Goal: Check status: Check status

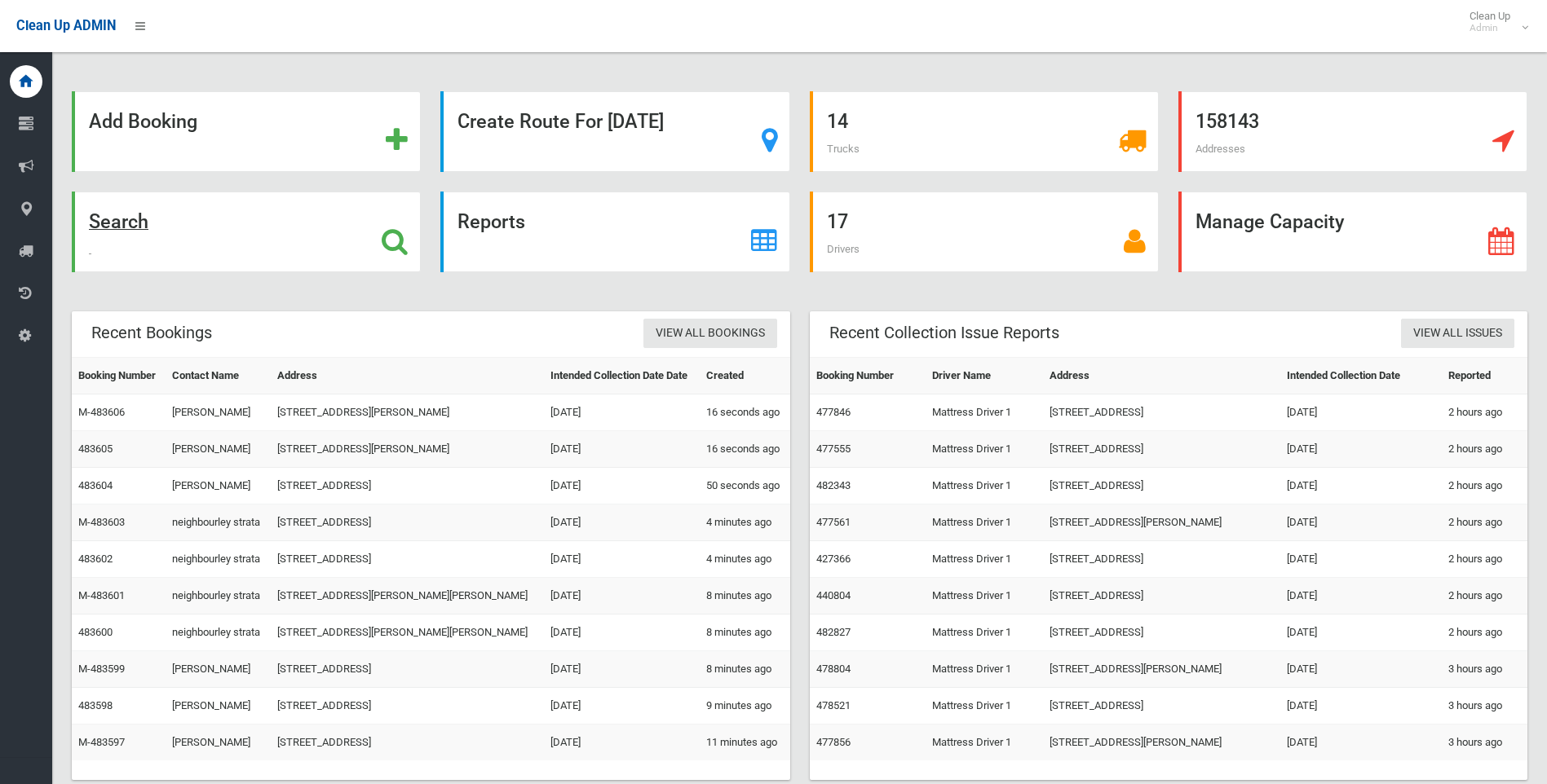
click at [114, 221] on strong "Search" at bounding box center [118, 221] width 60 height 23
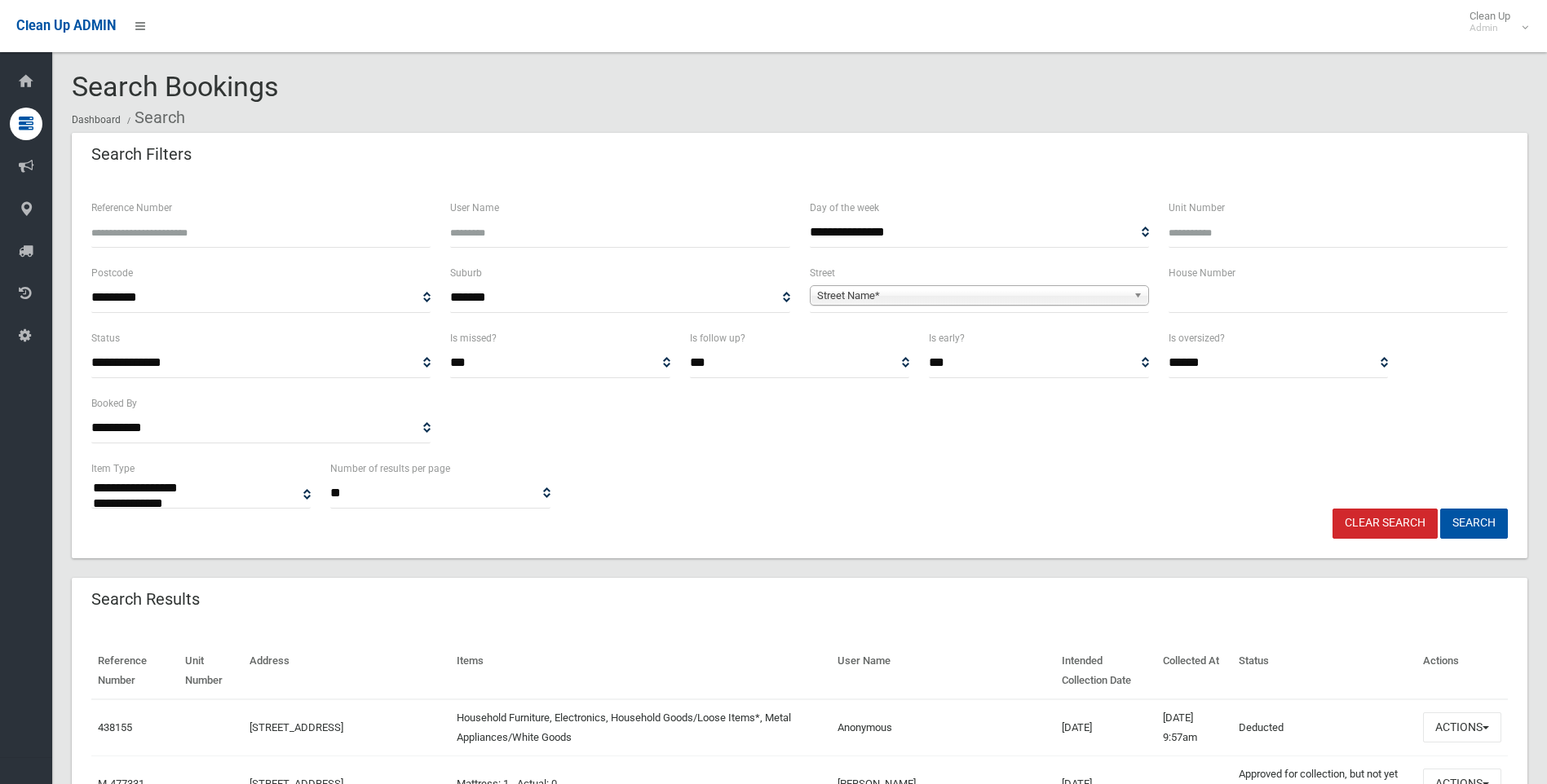
select select
click at [1209, 304] on input "text" at bounding box center [1337, 297] width 339 height 30
click at [181, 232] on input "Reference Number" at bounding box center [260, 232] width 339 height 30
type input "******"
click at [1439, 509] on button "Search" at bounding box center [1473, 523] width 68 height 30
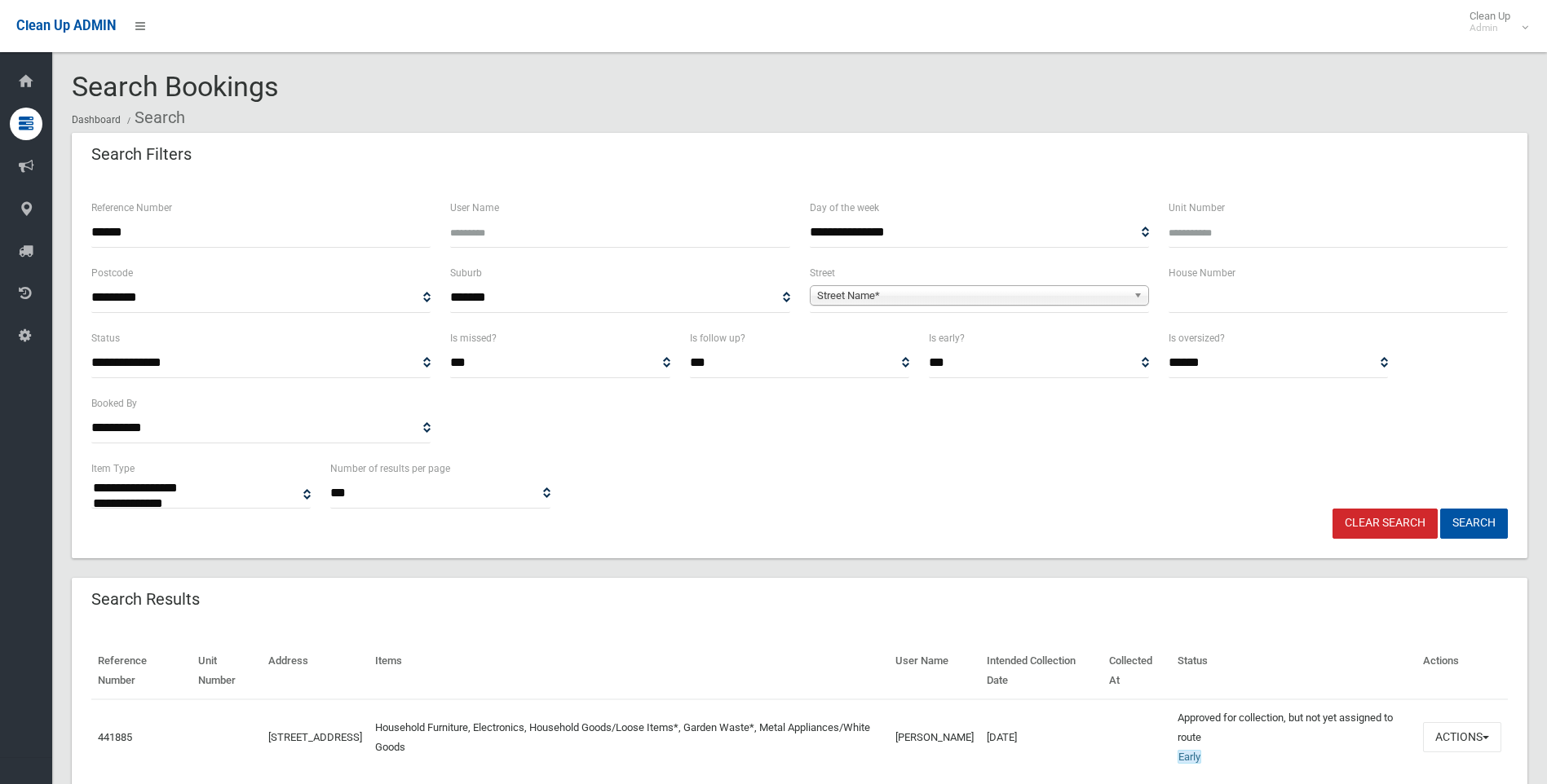
select select
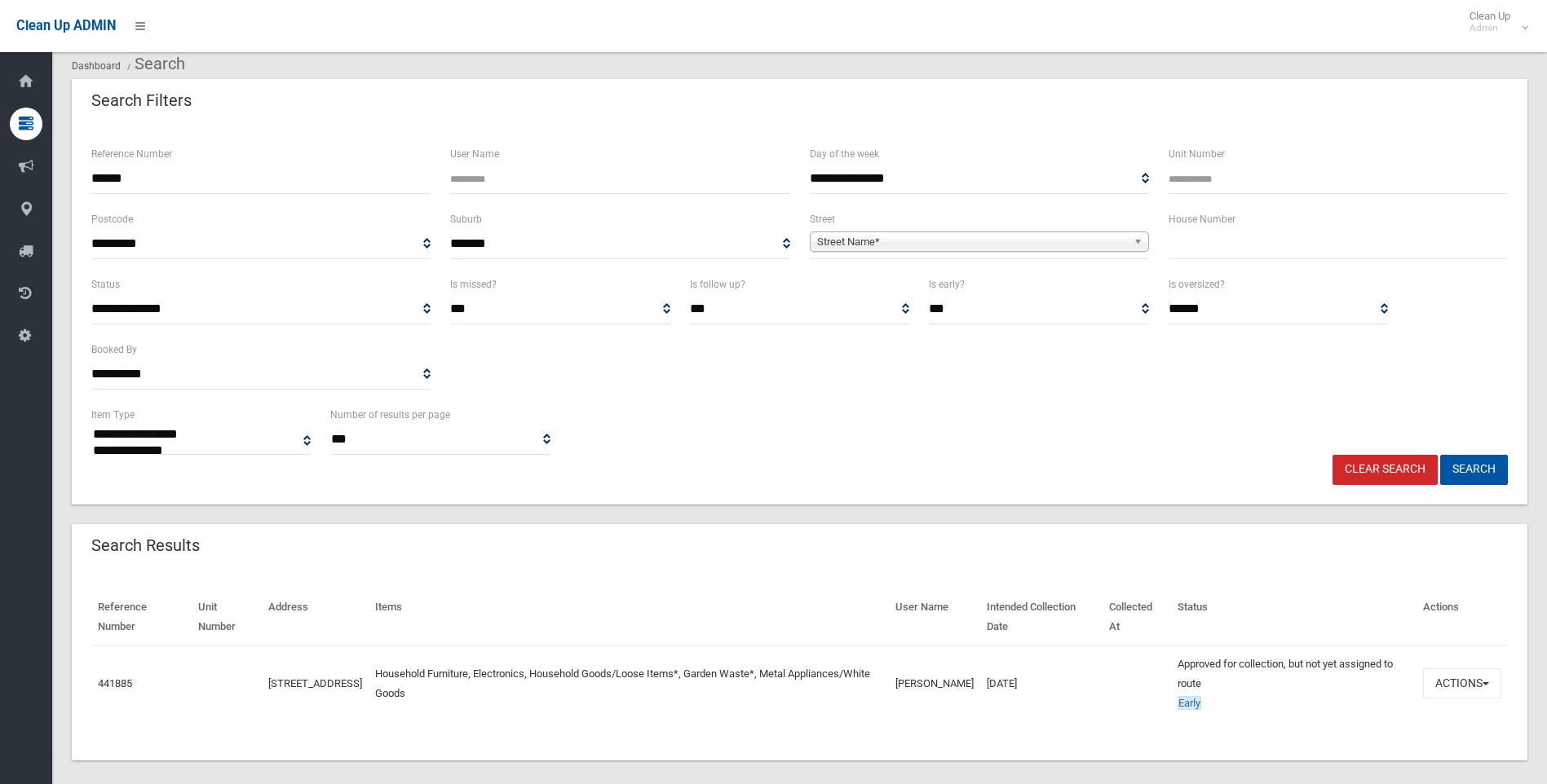
scroll to position [70, 0]
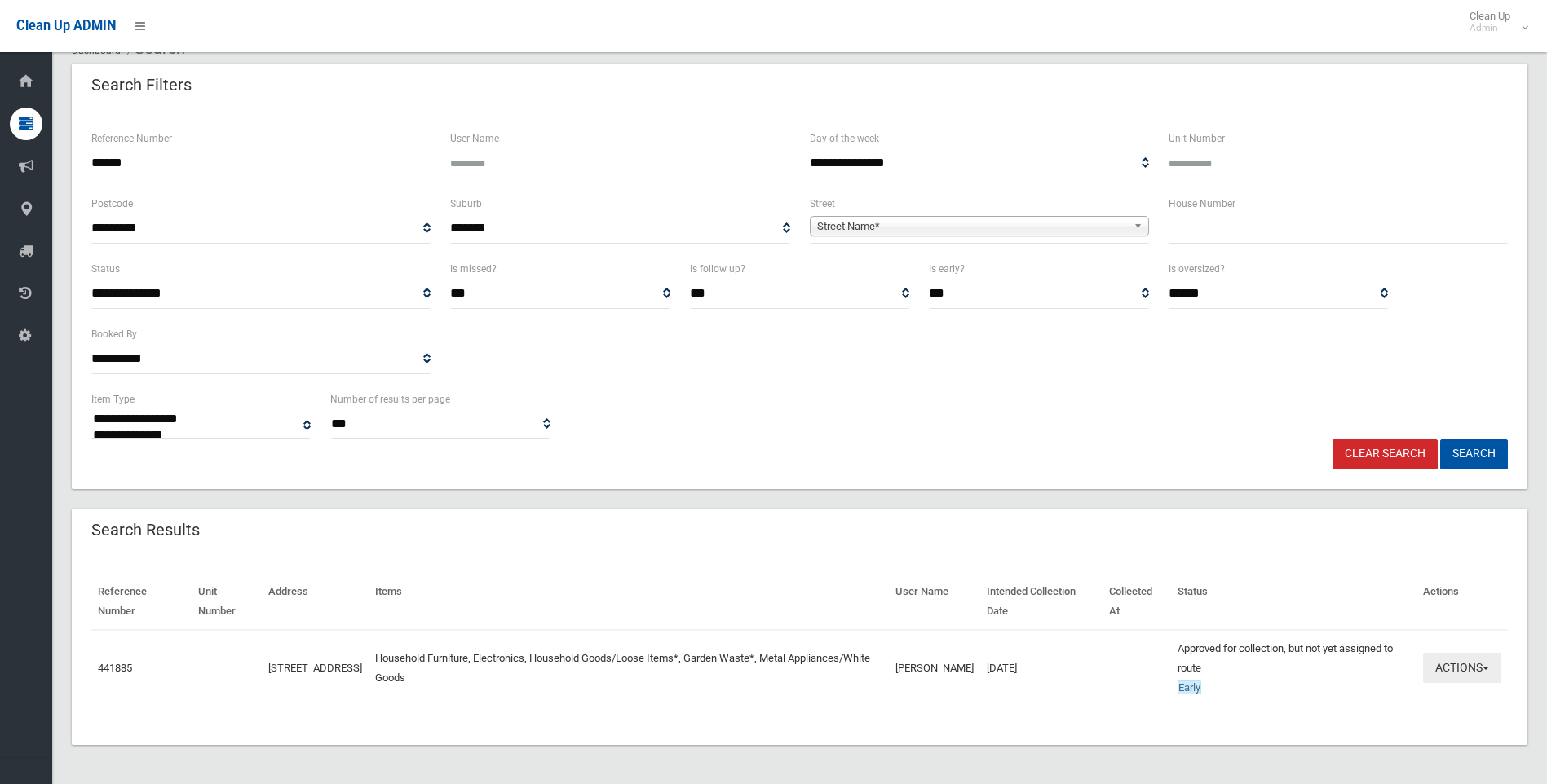
click at [1486, 665] on button "Actions" at bounding box center [1462, 667] width 79 height 30
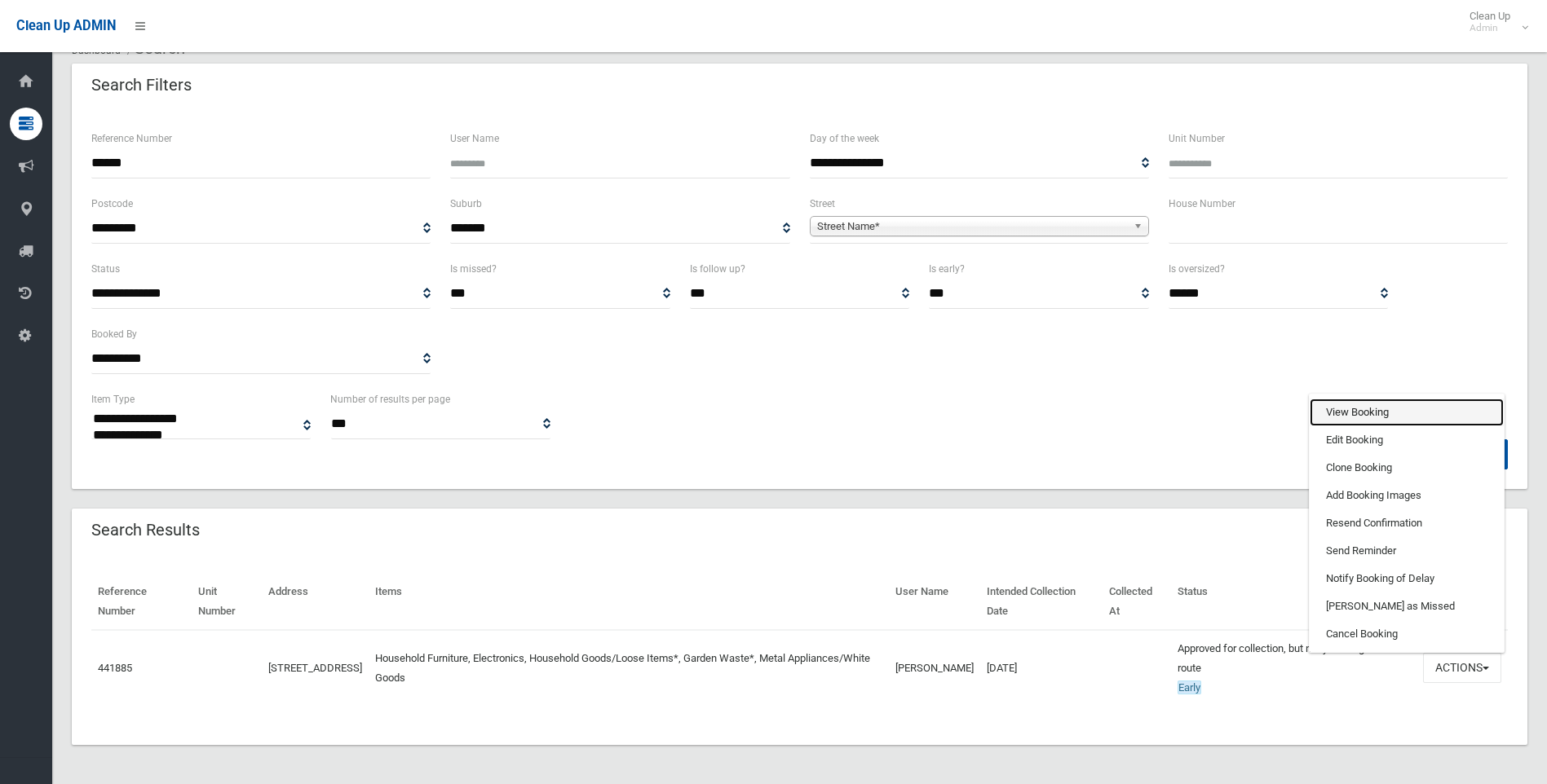
click at [1342, 409] on link "View Booking" at bounding box center [1406, 412] width 194 height 28
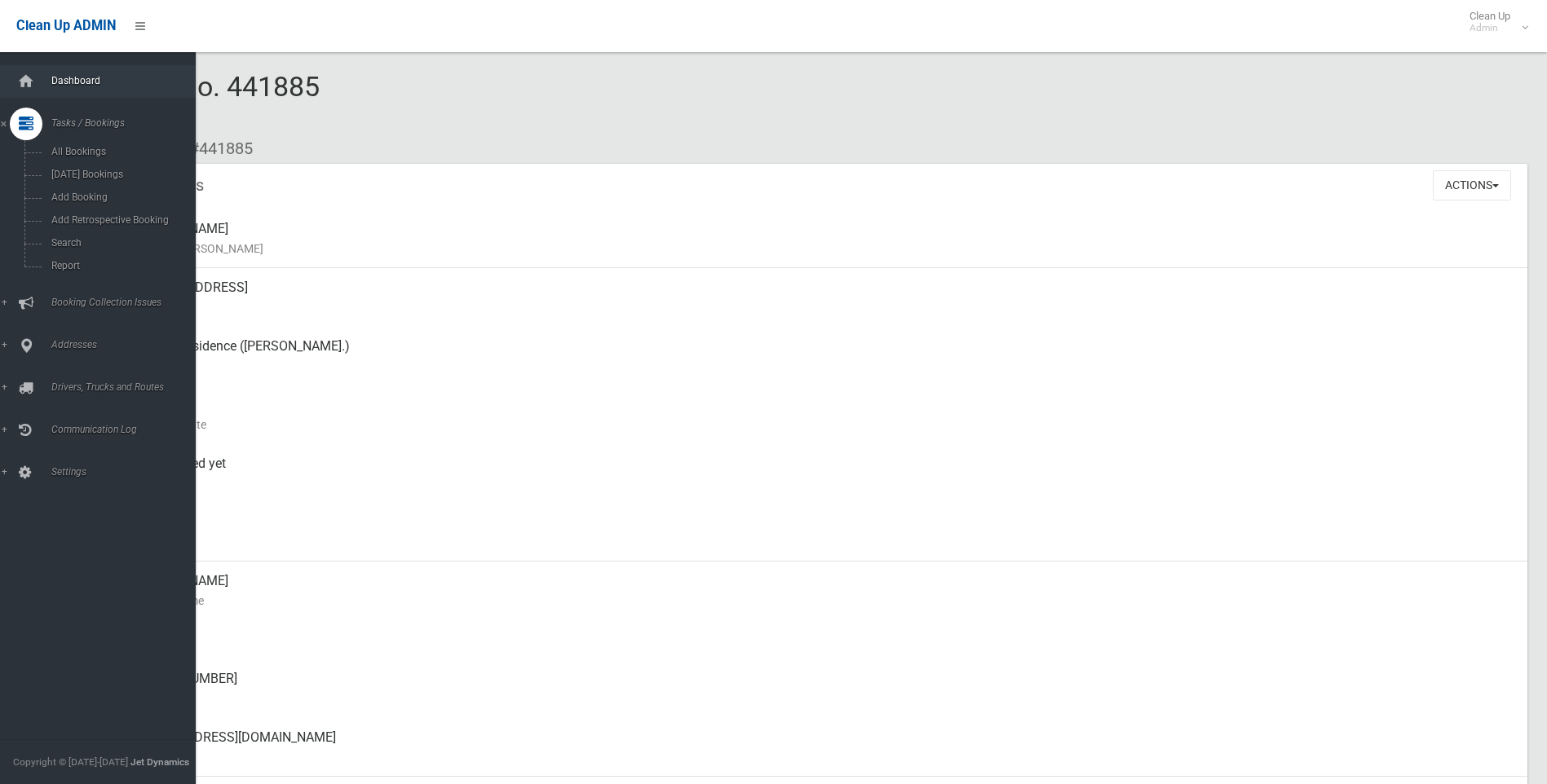
click at [71, 76] on span "Dashboard" at bounding box center [127, 80] width 162 height 12
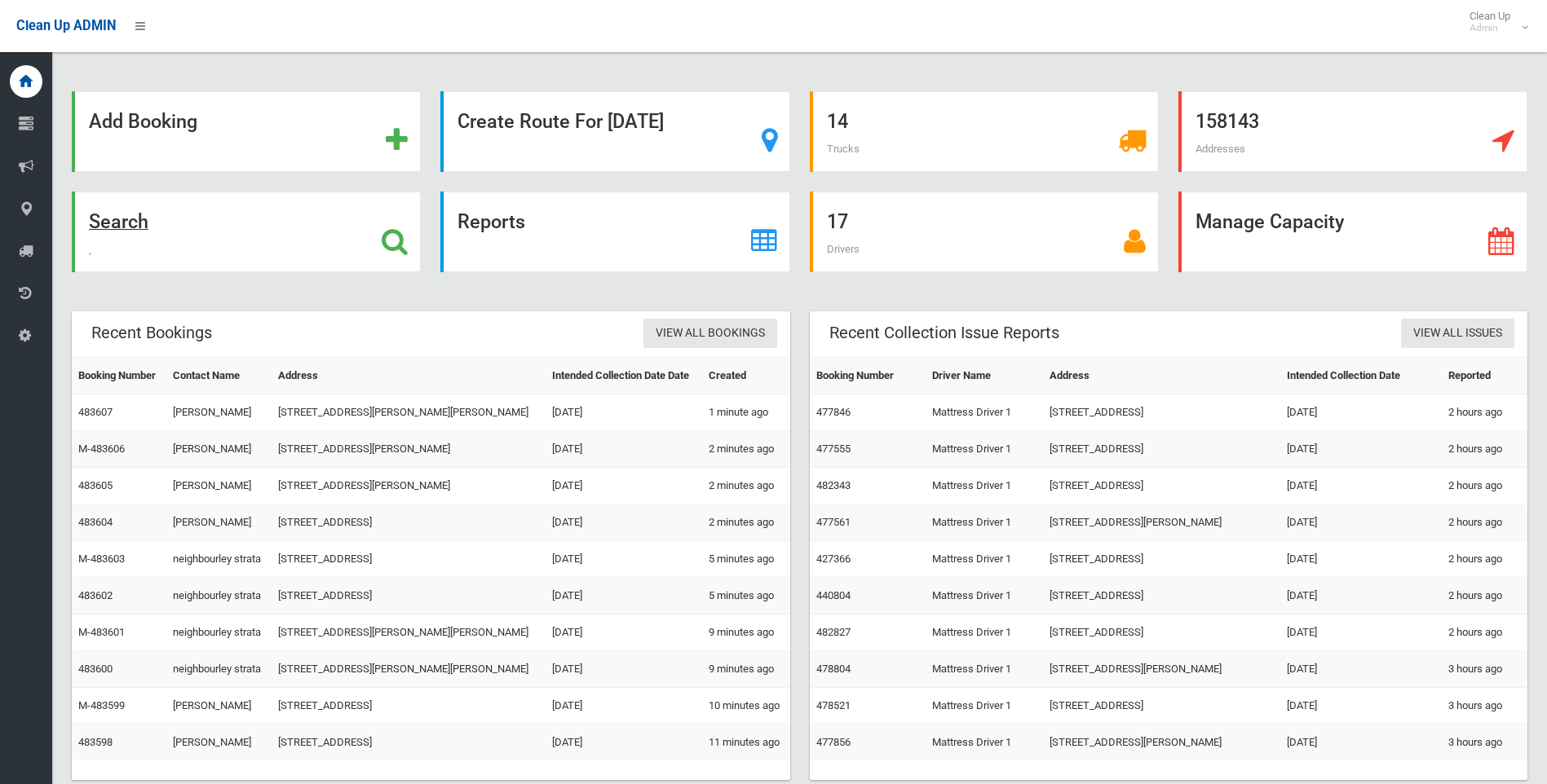
click at [131, 221] on strong "Search" at bounding box center [118, 221] width 60 height 23
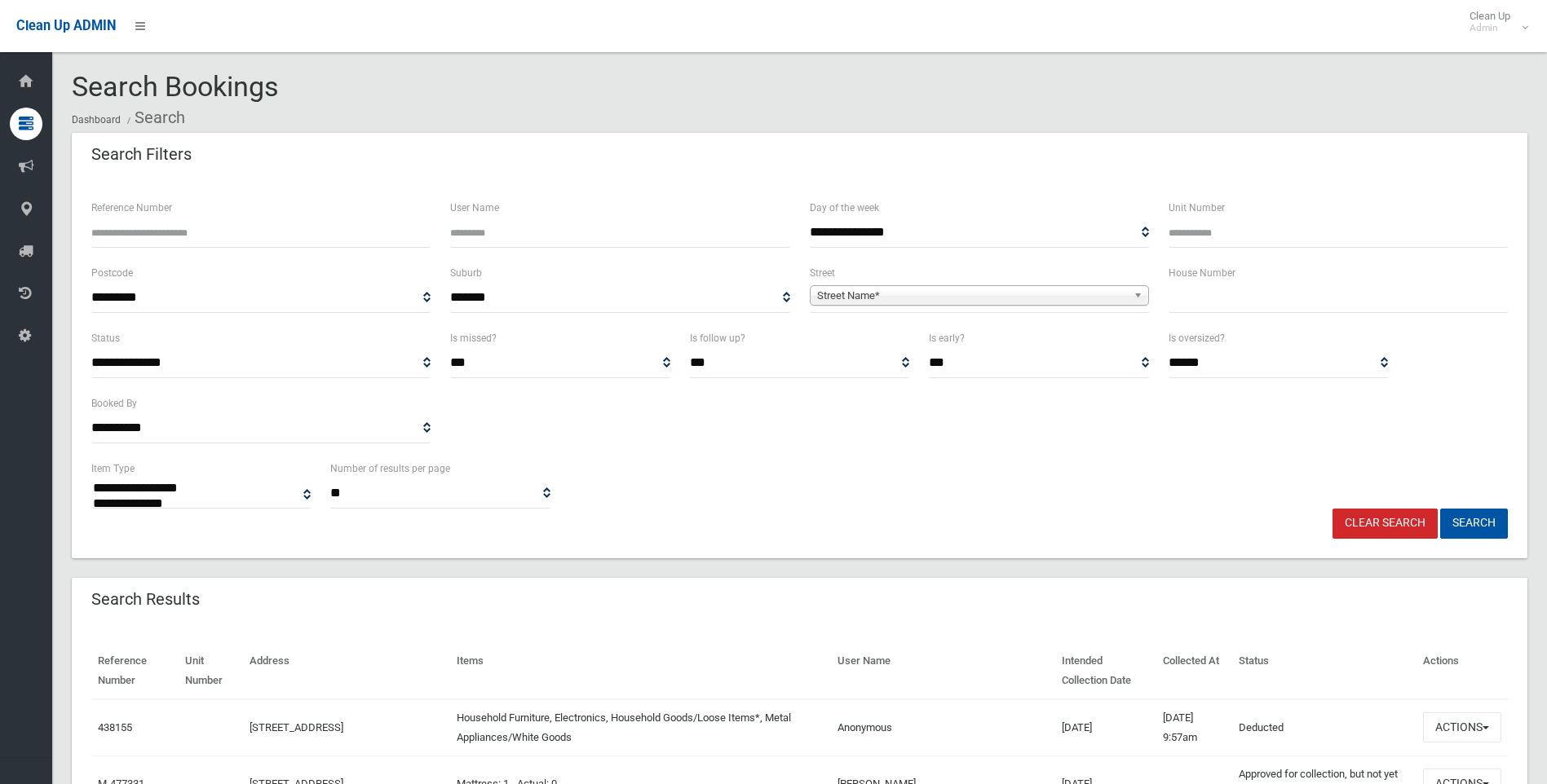
select select
click at [1191, 288] on input "text" at bounding box center [1337, 297] width 339 height 30
type input "**"
click at [826, 296] on span "Street Name*" at bounding box center [971, 296] width 310 height 20
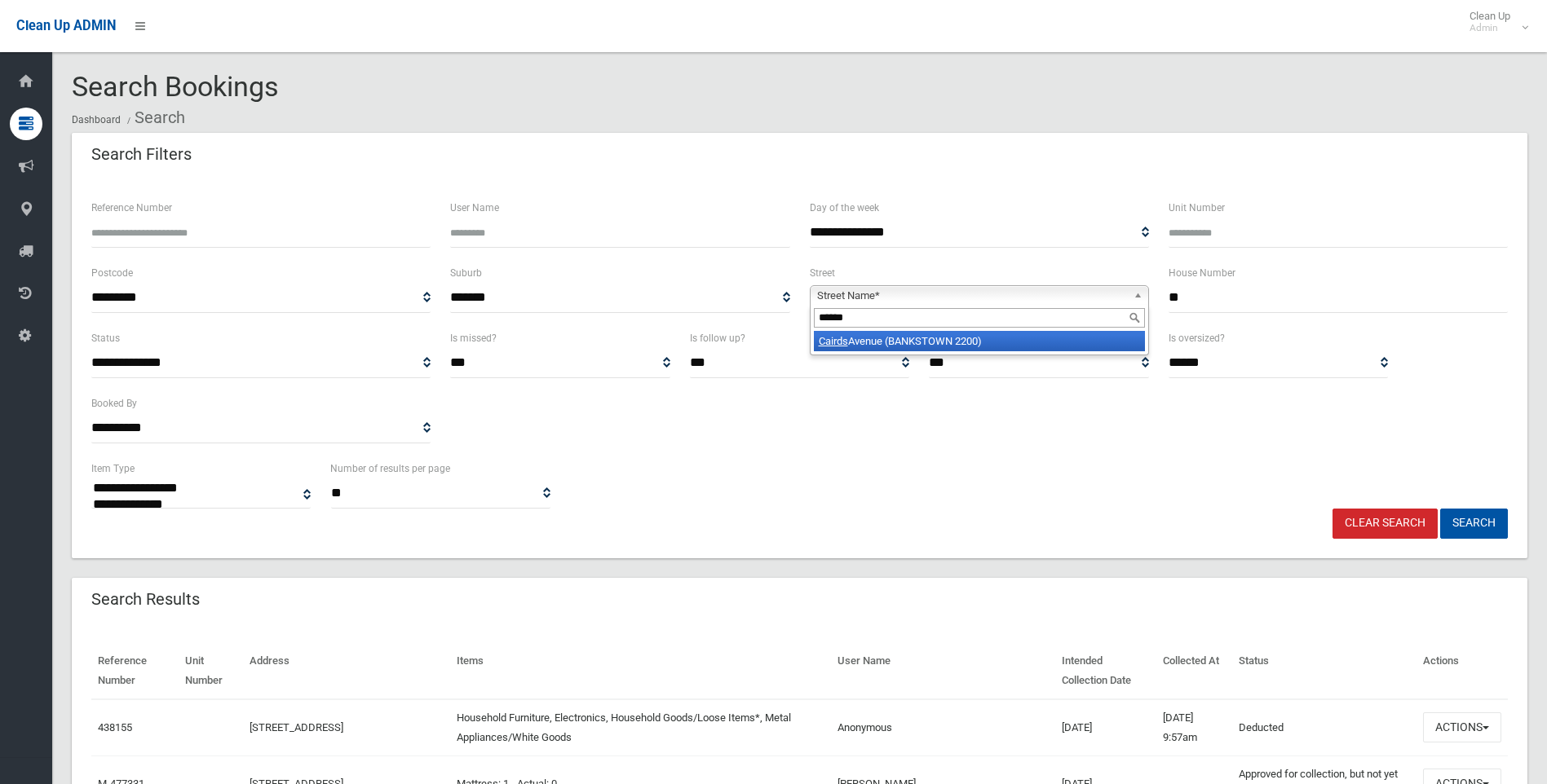
type input "******"
click at [844, 340] on em "Cairds" at bounding box center [833, 341] width 29 height 13
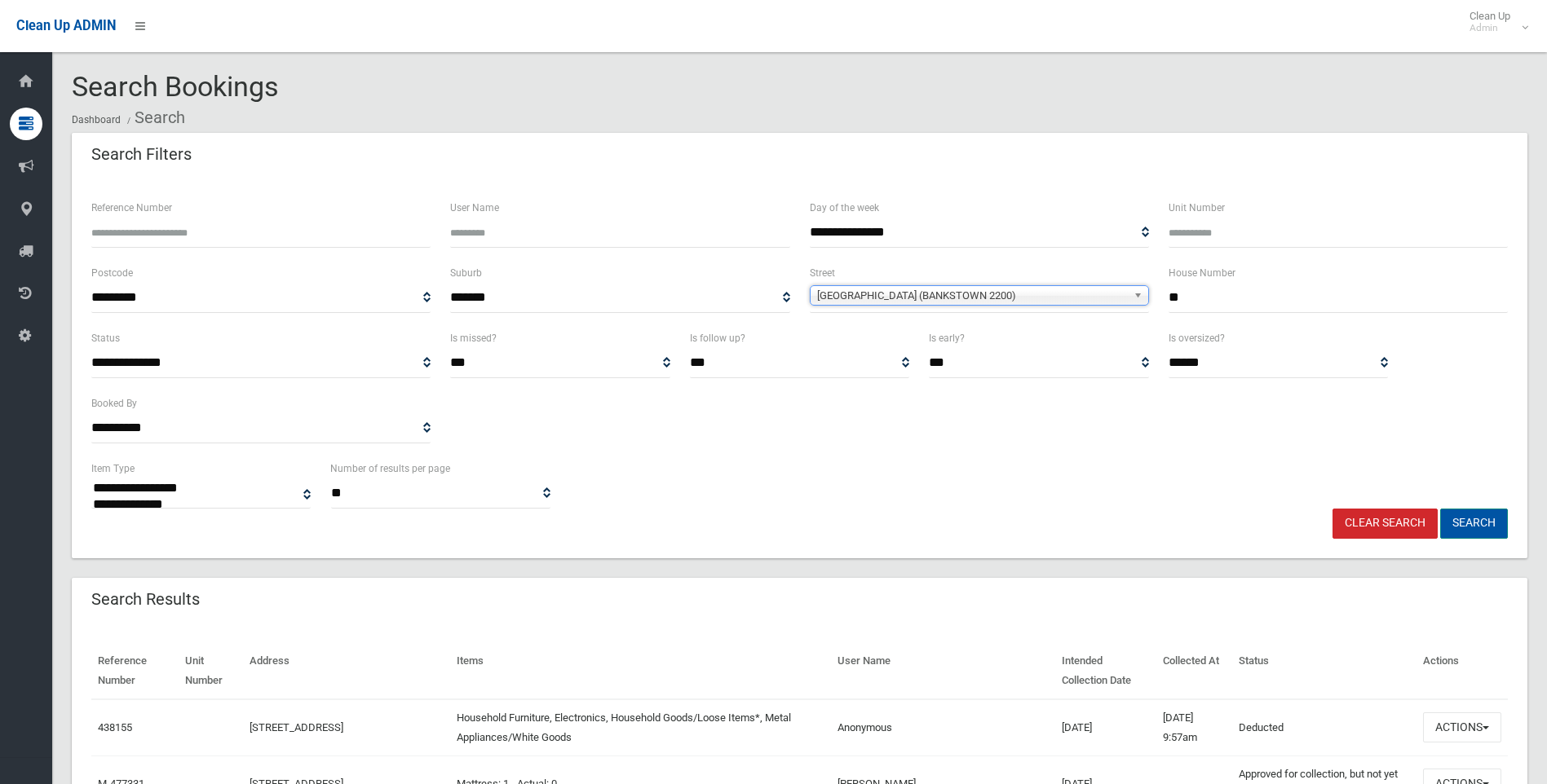
click at [1472, 517] on button "Search" at bounding box center [1473, 523] width 68 height 30
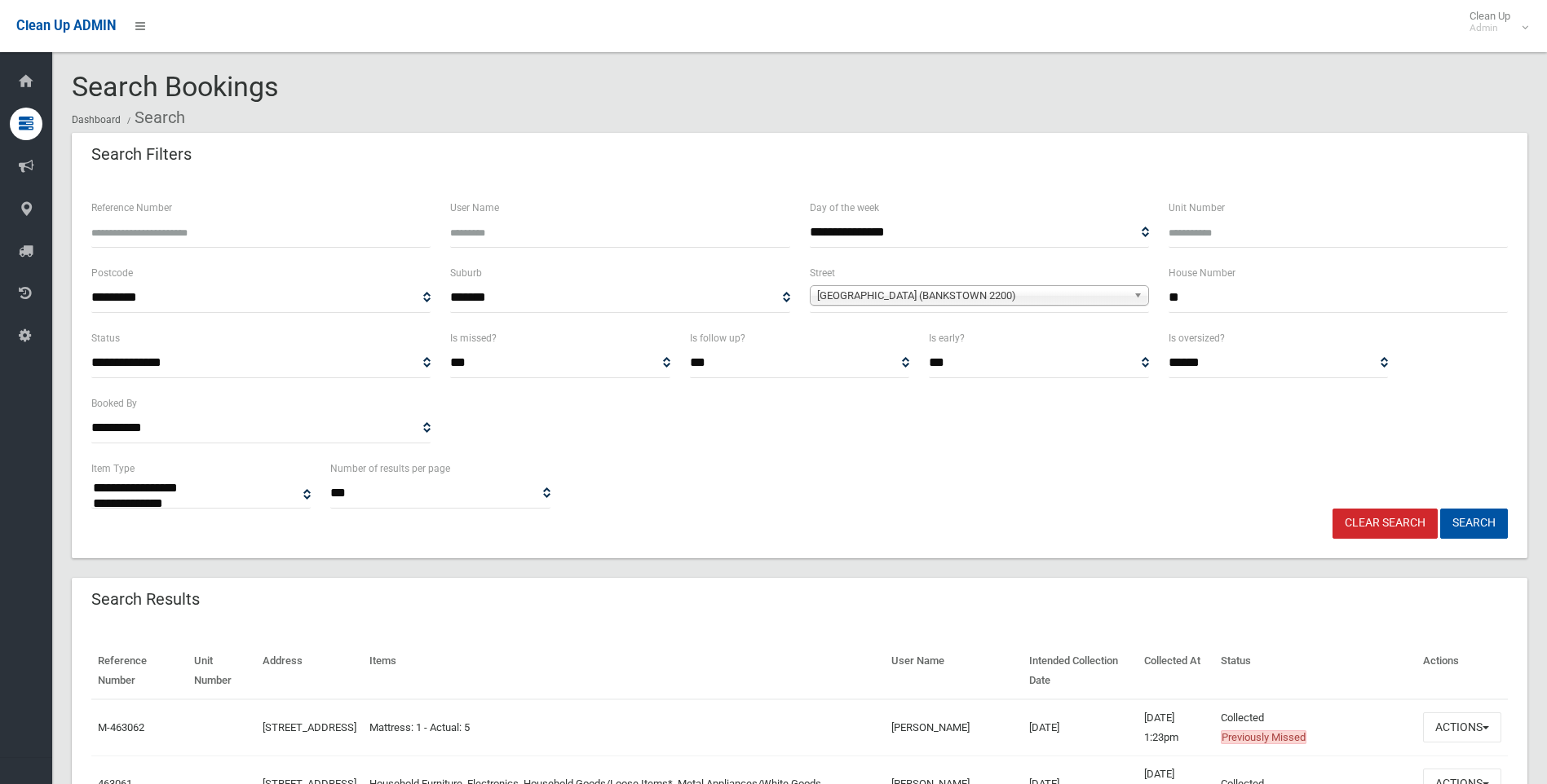
select select
